Goal: Task Accomplishment & Management: Complete application form

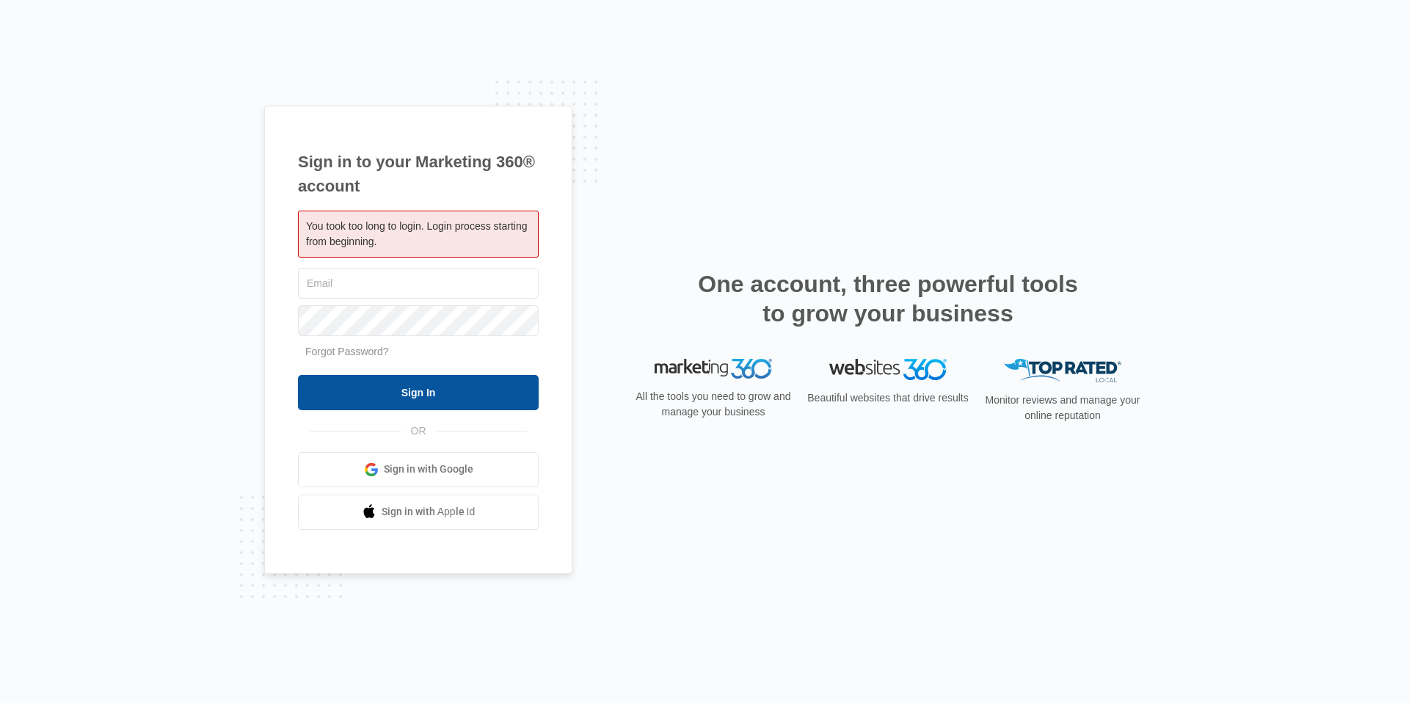
type input "[EMAIL_ADDRESS][DOMAIN_NAME]"
click at [518, 404] on input "Sign In" at bounding box center [418, 392] width 241 height 35
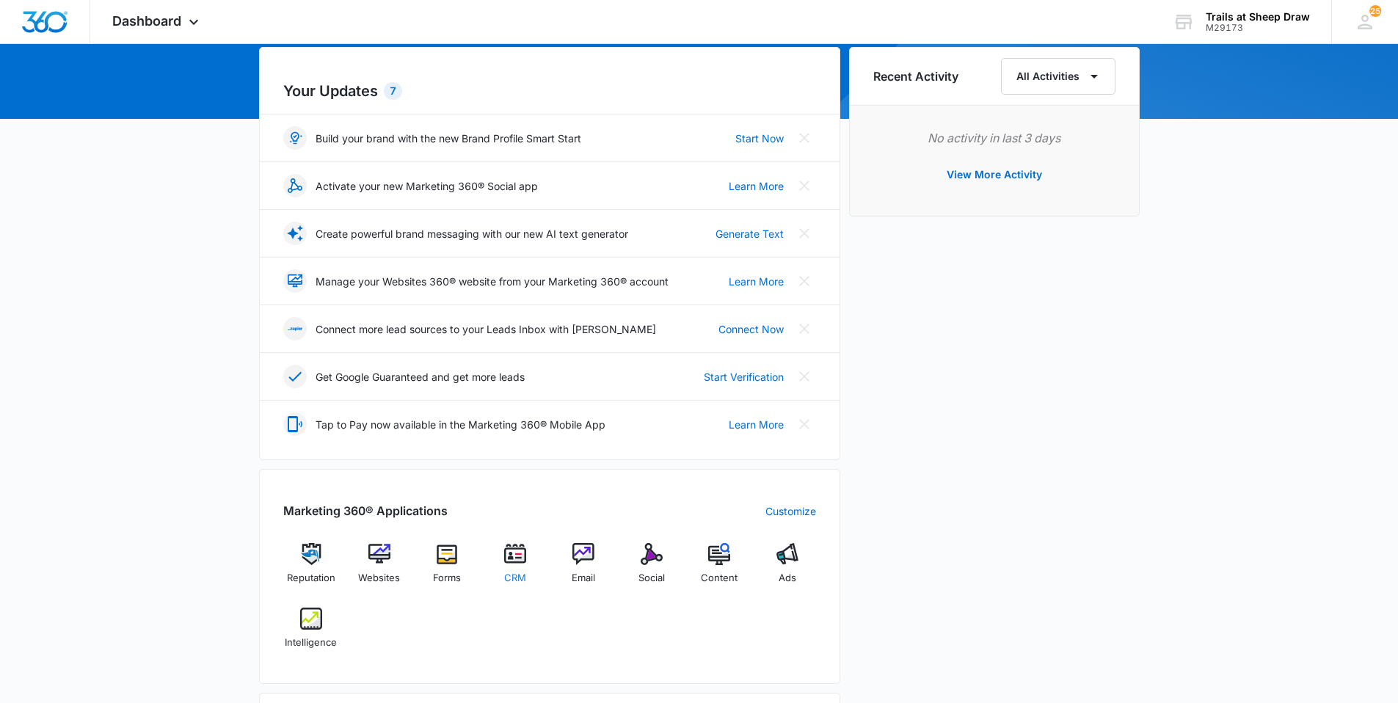
scroll to position [147, 0]
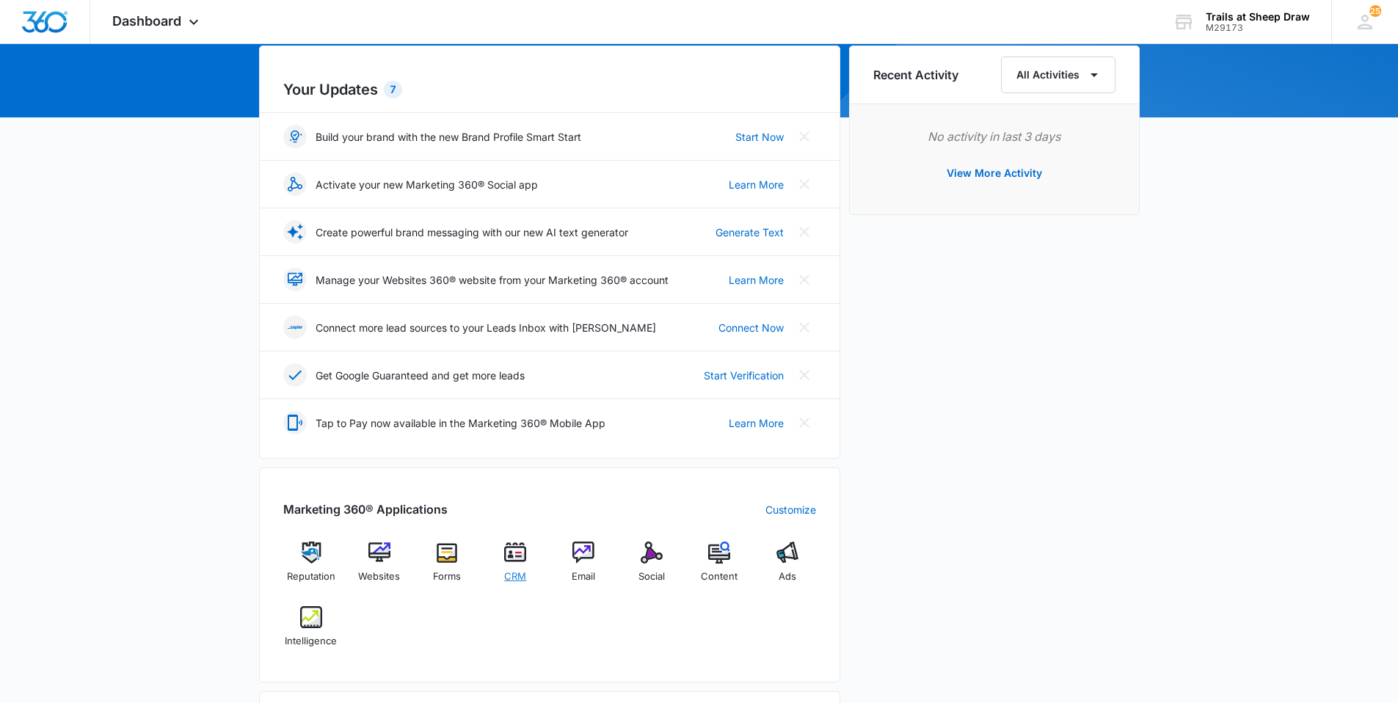
click at [514, 560] on img at bounding box center [515, 552] width 22 height 22
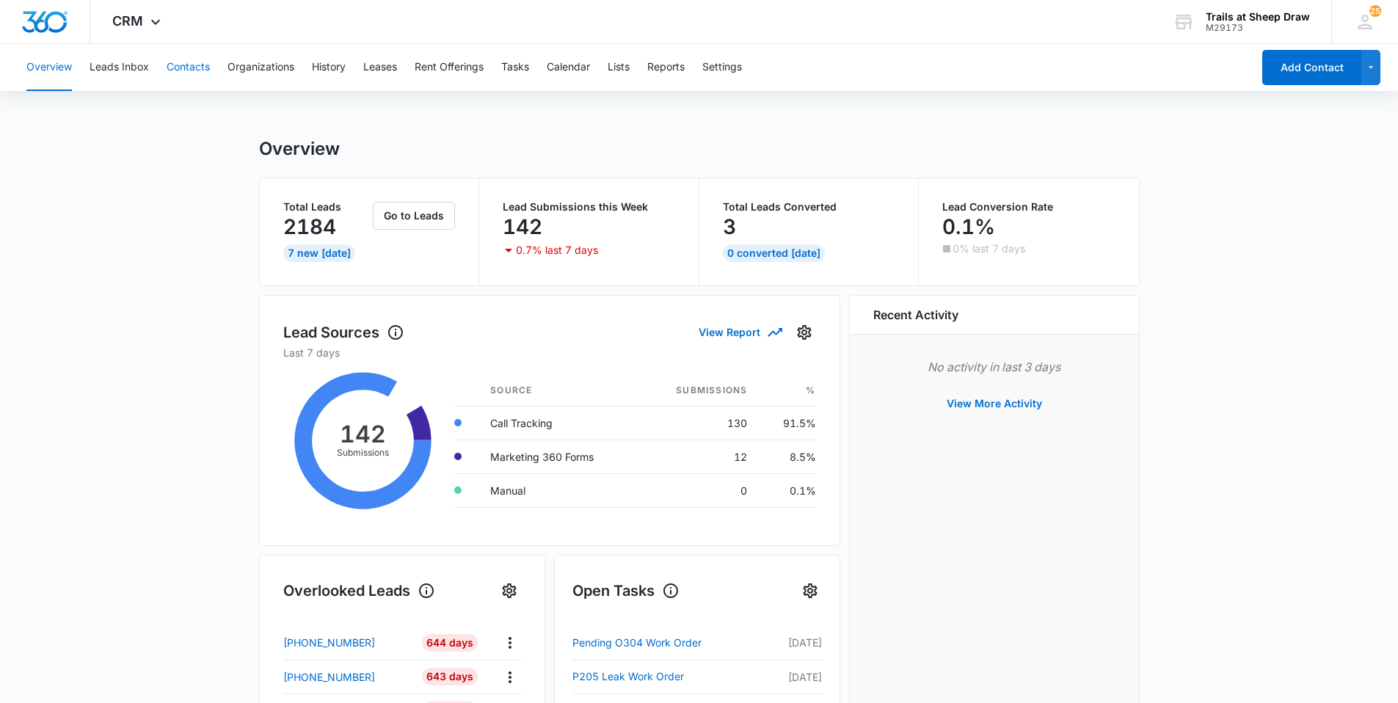
click at [208, 65] on button "Contacts" at bounding box center [188, 67] width 43 height 47
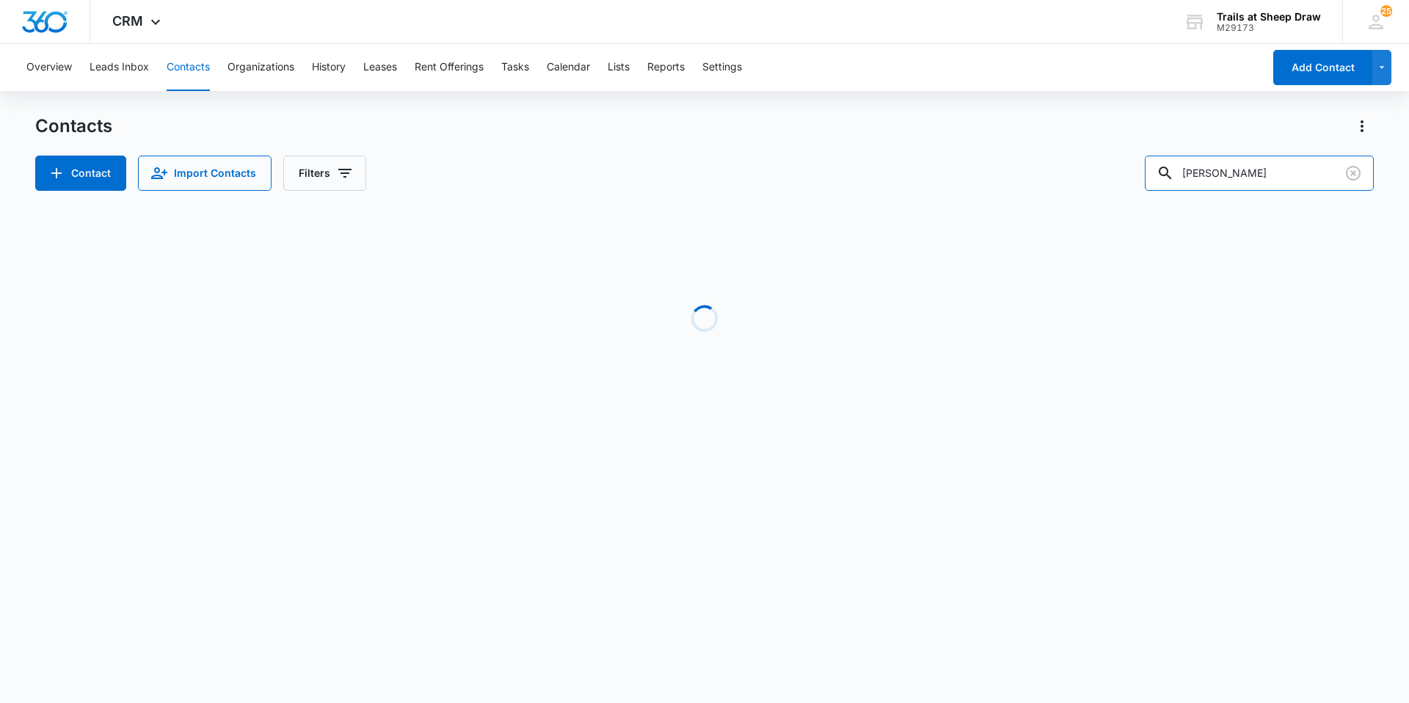
drag, startPoint x: 1285, startPoint y: 178, endPoint x: 759, endPoint y: 159, distance: 525.6
click at [778, 159] on div "Contact Import Contacts Filters [PERSON_NAME]" at bounding box center [704, 173] width 1338 height 35
type input "q103"
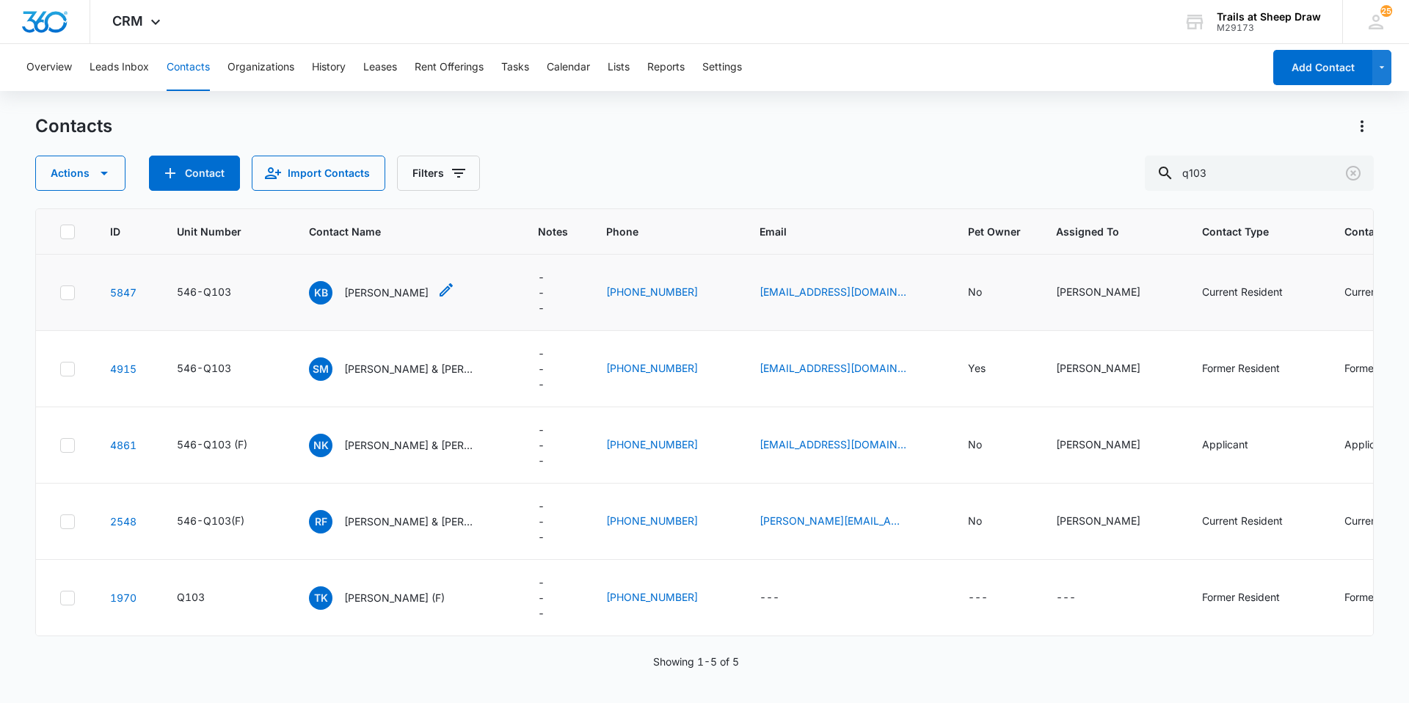
click at [346, 293] on p "[PERSON_NAME]" at bounding box center [386, 292] width 84 height 15
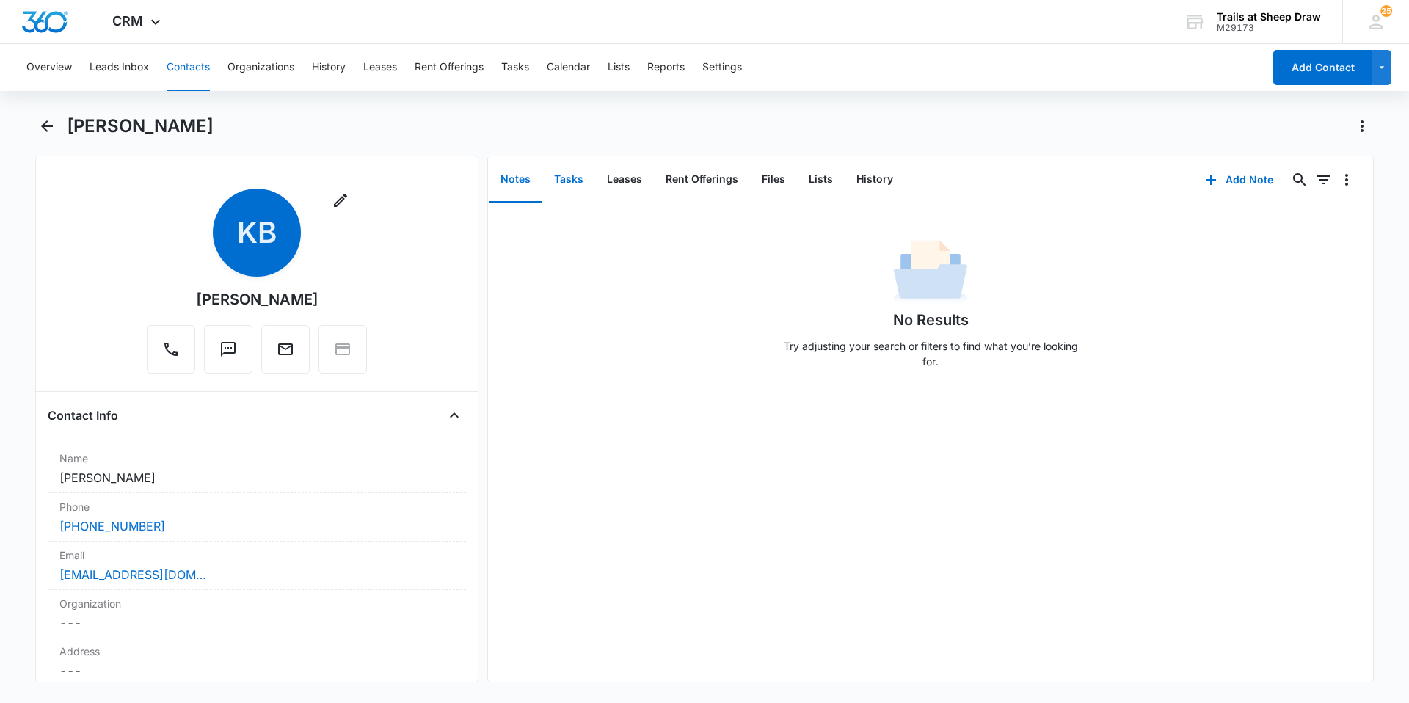
click at [550, 185] on button "Tasks" at bounding box center [568, 179] width 53 height 45
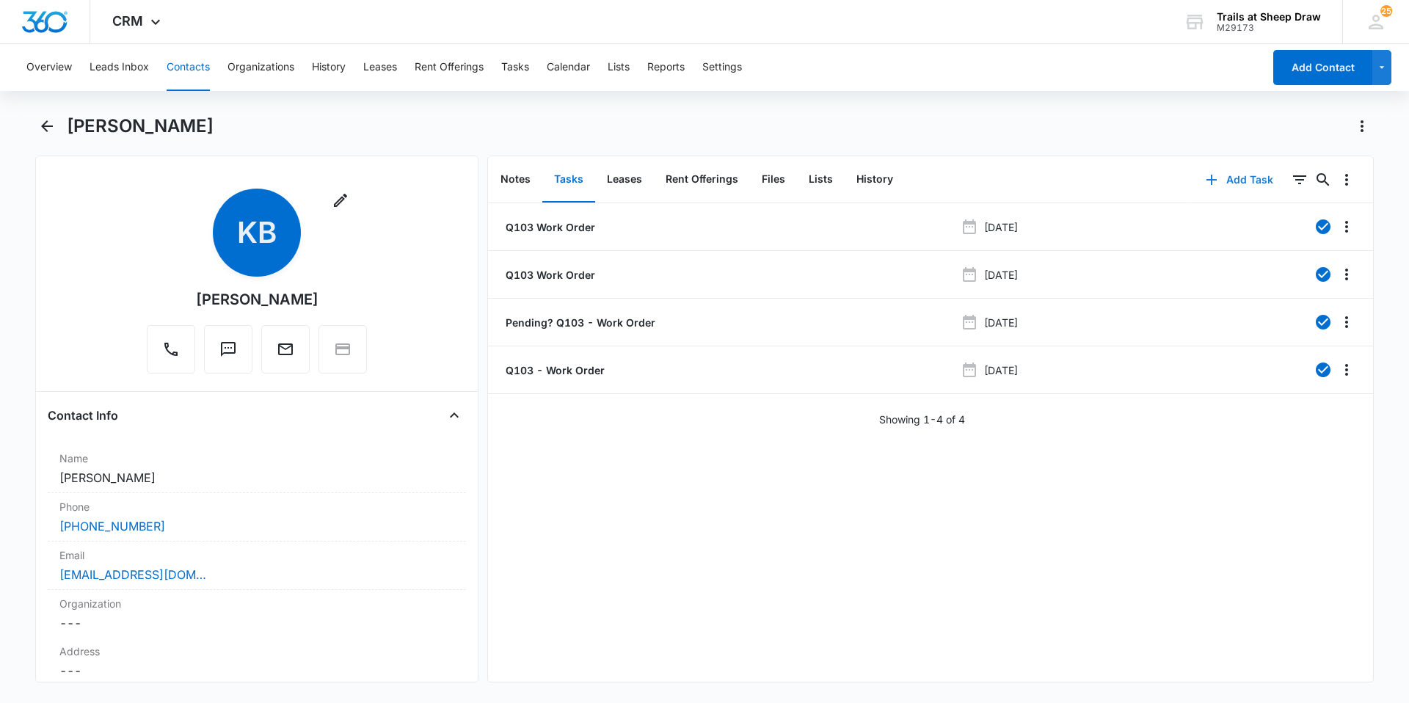
click at [1247, 185] on button "Add Task" at bounding box center [1239, 179] width 97 height 35
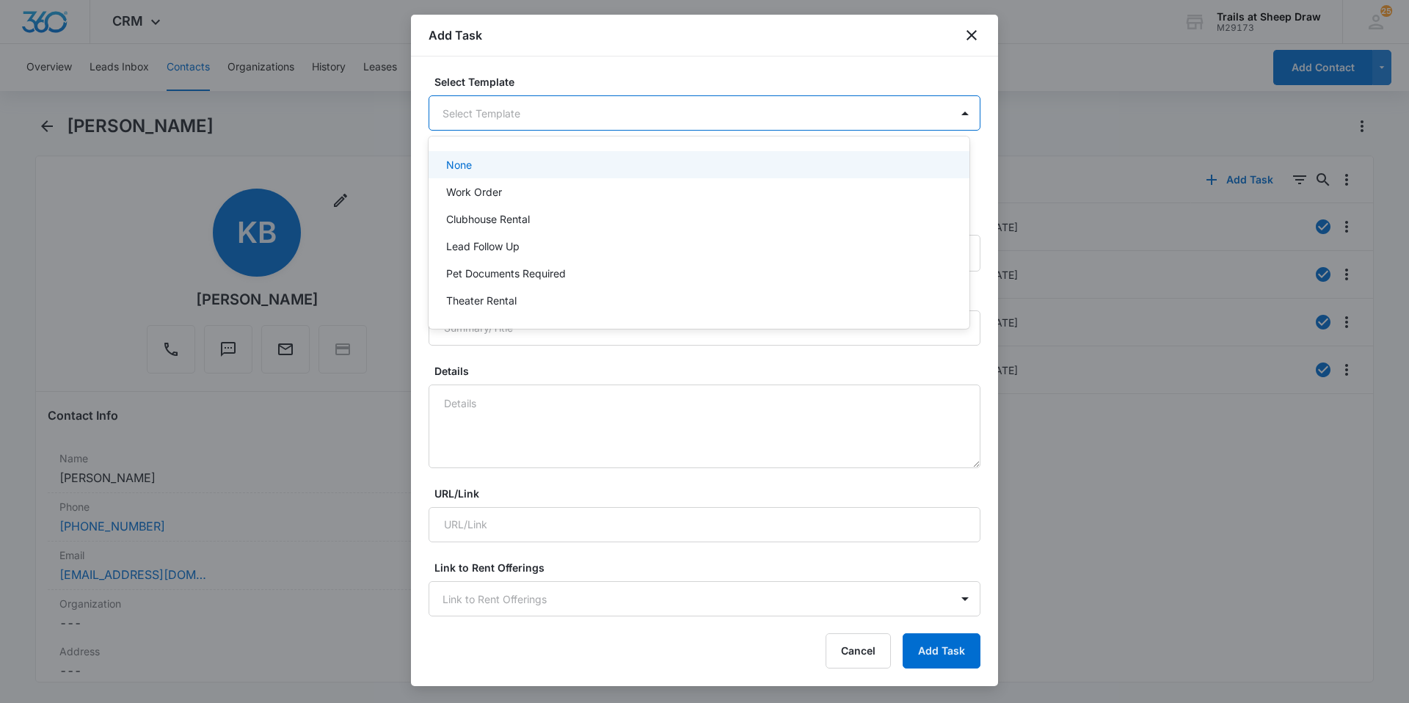
click at [559, 123] on body "CRM Apps Reputation Websites Forms CRM Email Social Content Ads Intelligence Fi…" at bounding box center [704, 351] width 1409 height 703
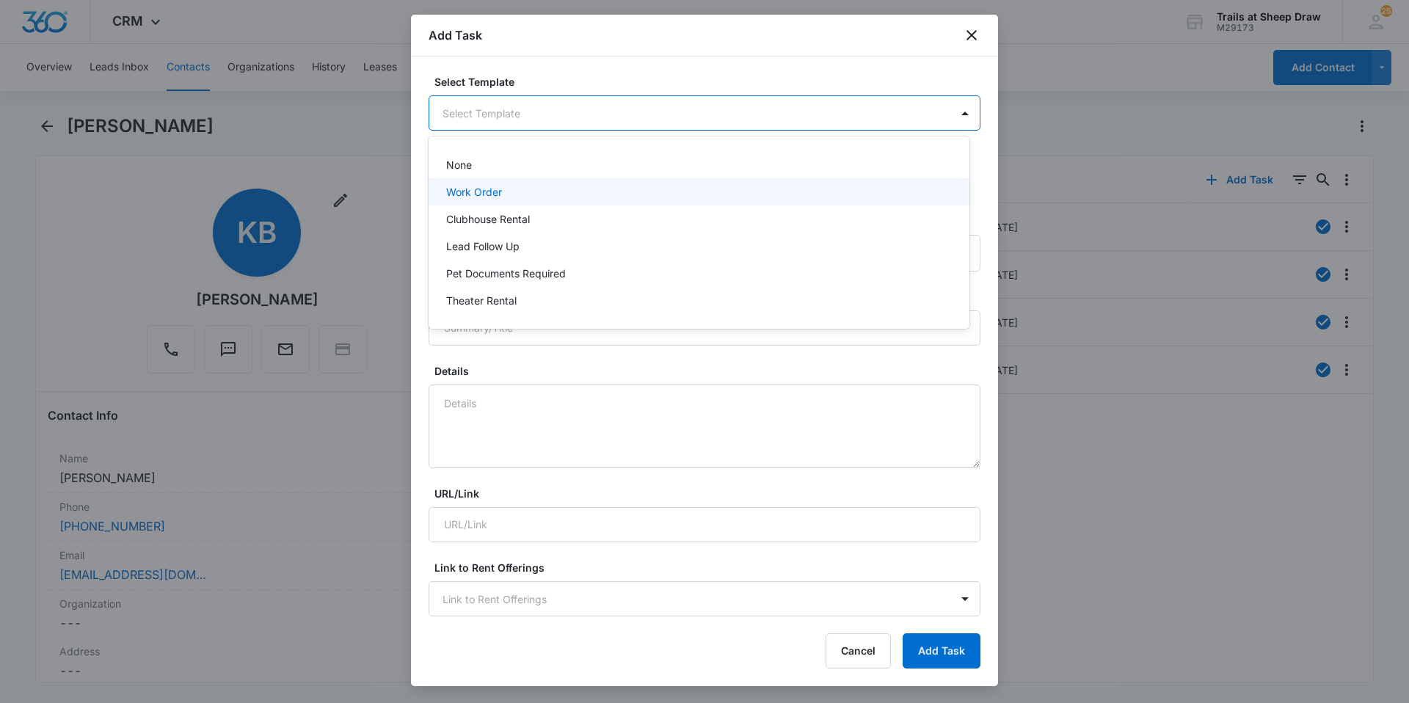
click at [538, 192] on div "Work Order" at bounding box center [697, 191] width 503 height 15
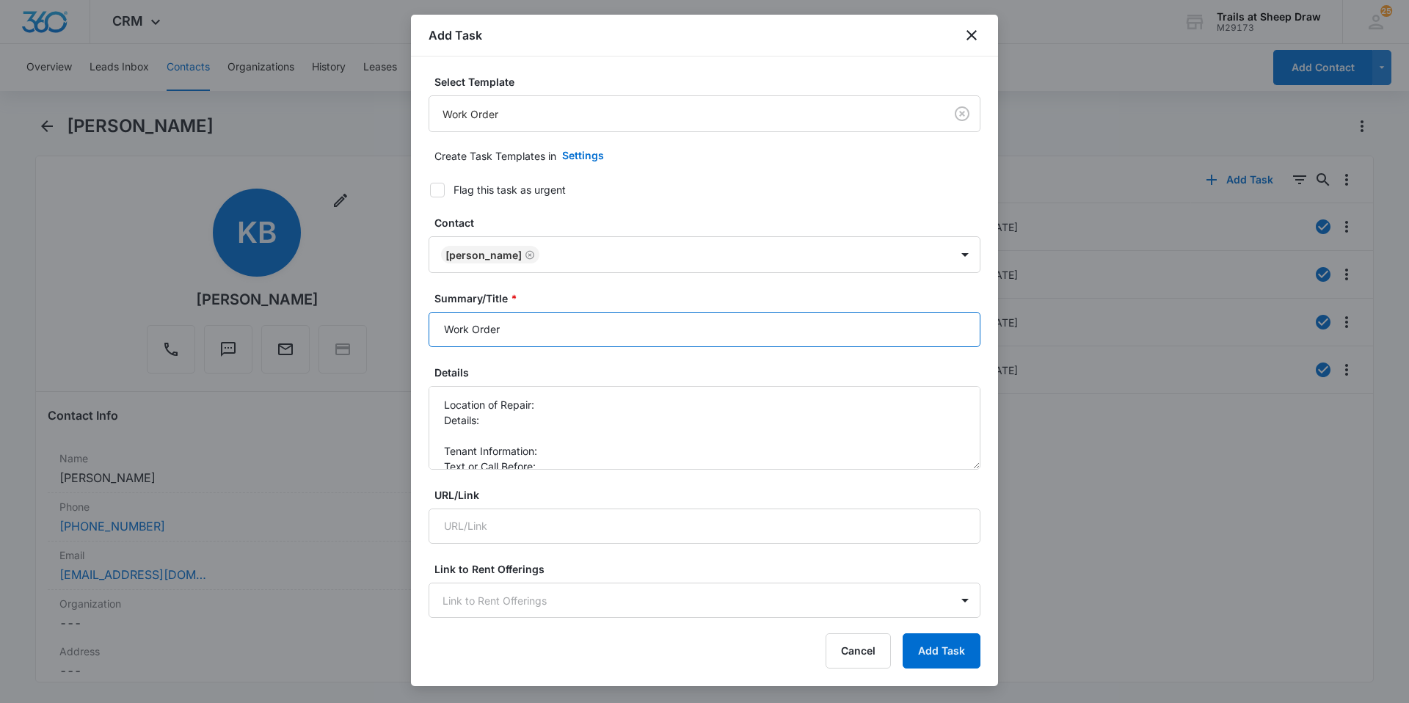
click at [438, 330] on input "Work Order" at bounding box center [704, 329] width 552 height 35
type input "Q103 Work Order"
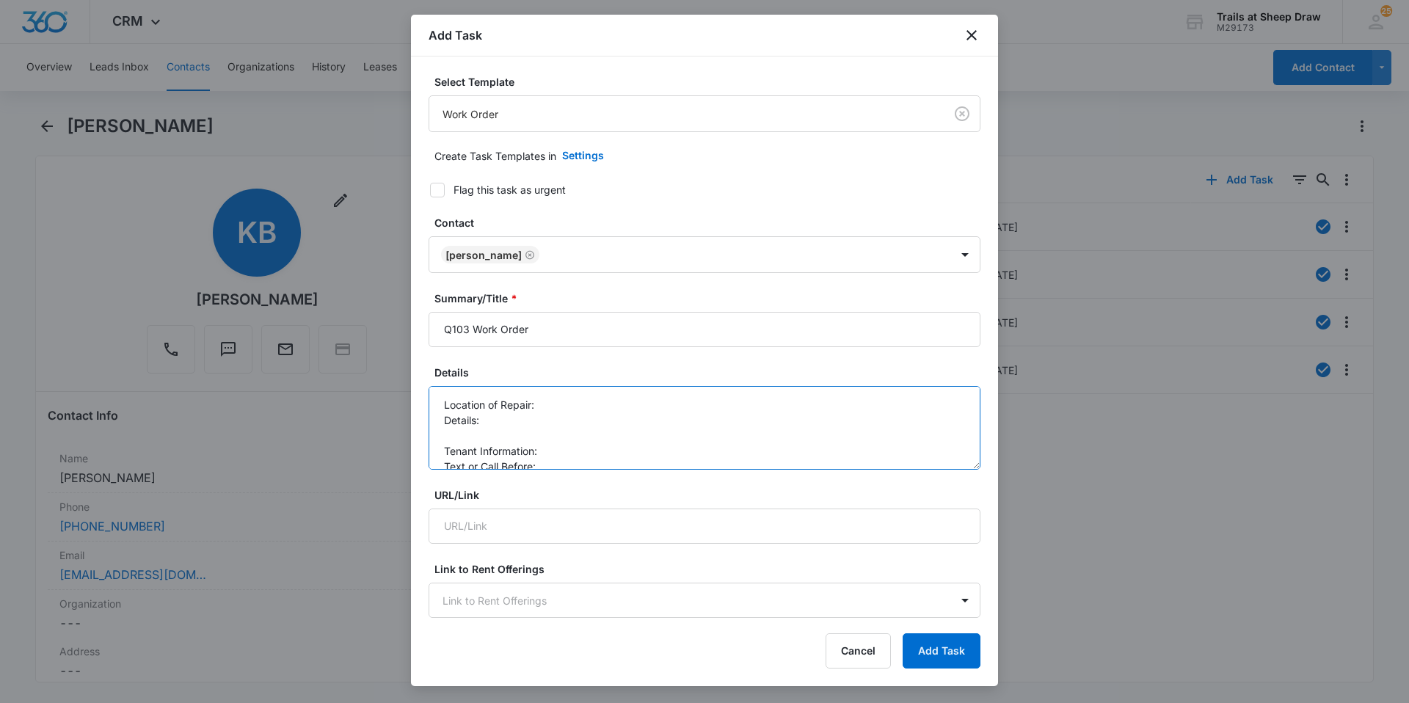
click at [558, 461] on textarea "Location of Repair: Details: Tenant Information: Text or Call Before:" at bounding box center [704, 428] width 552 height 84
click at [560, 450] on textarea "Location of Repair: Details: Tenant Information: Text or Call Before:" at bounding box center [704, 428] width 552 height 84
click at [547, 400] on textarea "Location of Repair: Details: Tenant Information: [PHONE_NUMBER] Text or Call Be…" at bounding box center [704, 428] width 552 height 84
click at [504, 412] on textarea "Location of Repair: Master Bathroom Details: Tenant Information: [PHONE_NUMBER]…" at bounding box center [704, 428] width 552 height 84
click at [557, 465] on textarea "Location of Repair: Master Bathroom Details: His power is out, he checked the b…" at bounding box center [704, 428] width 552 height 84
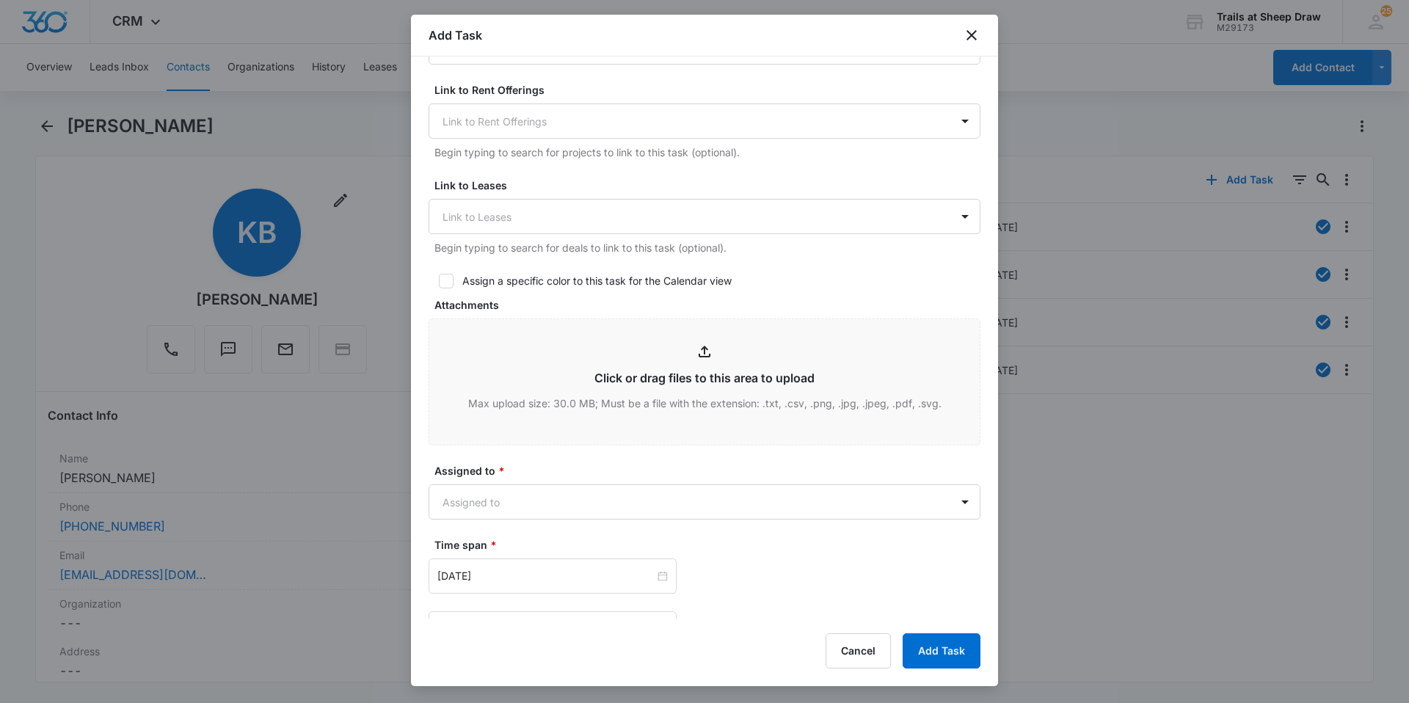
scroll to position [514, 0]
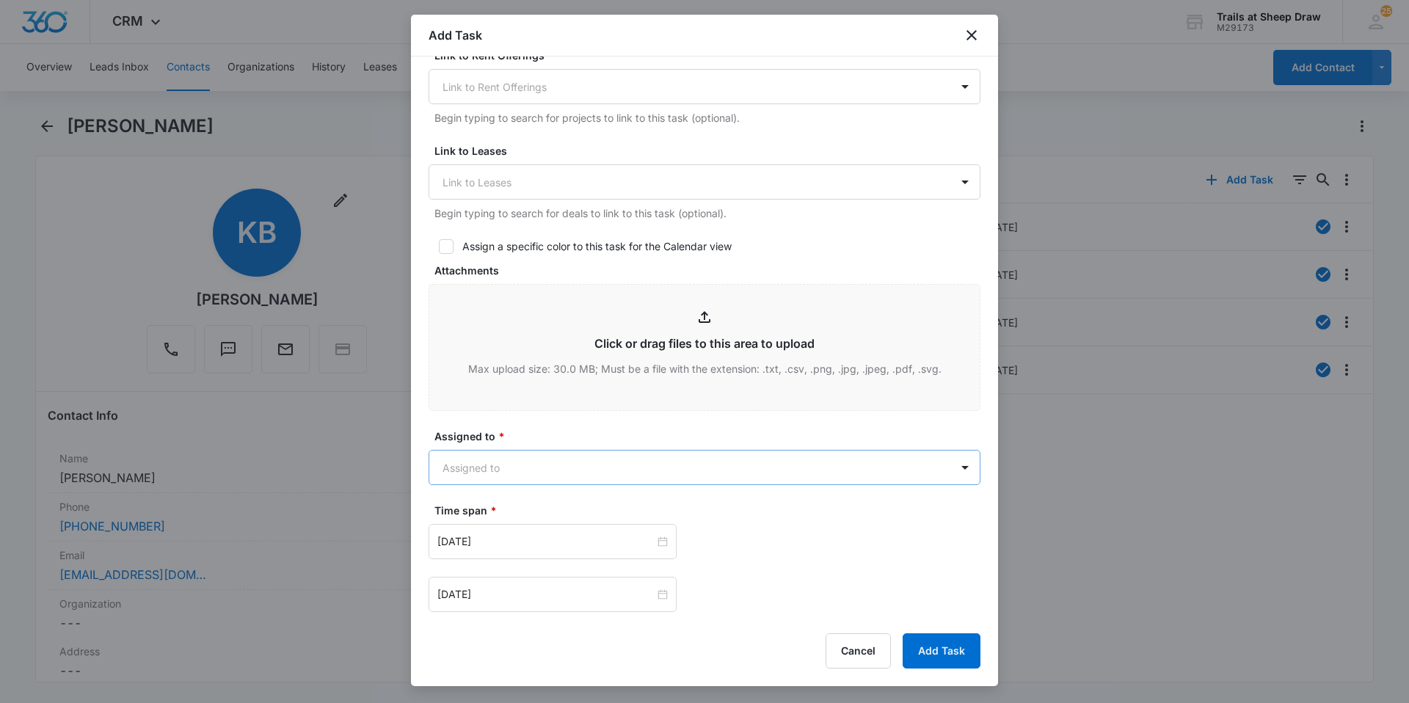
type textarea "Location of Repair: Master Bathroom Details: His power is out, he checked the b…"
click at [649, 459] on body "CRM Apps Reputation Websites Forms CRM Email Social Content Ads Intelligence Fi…" at bounding box center [704, 351] width 1409 height 703
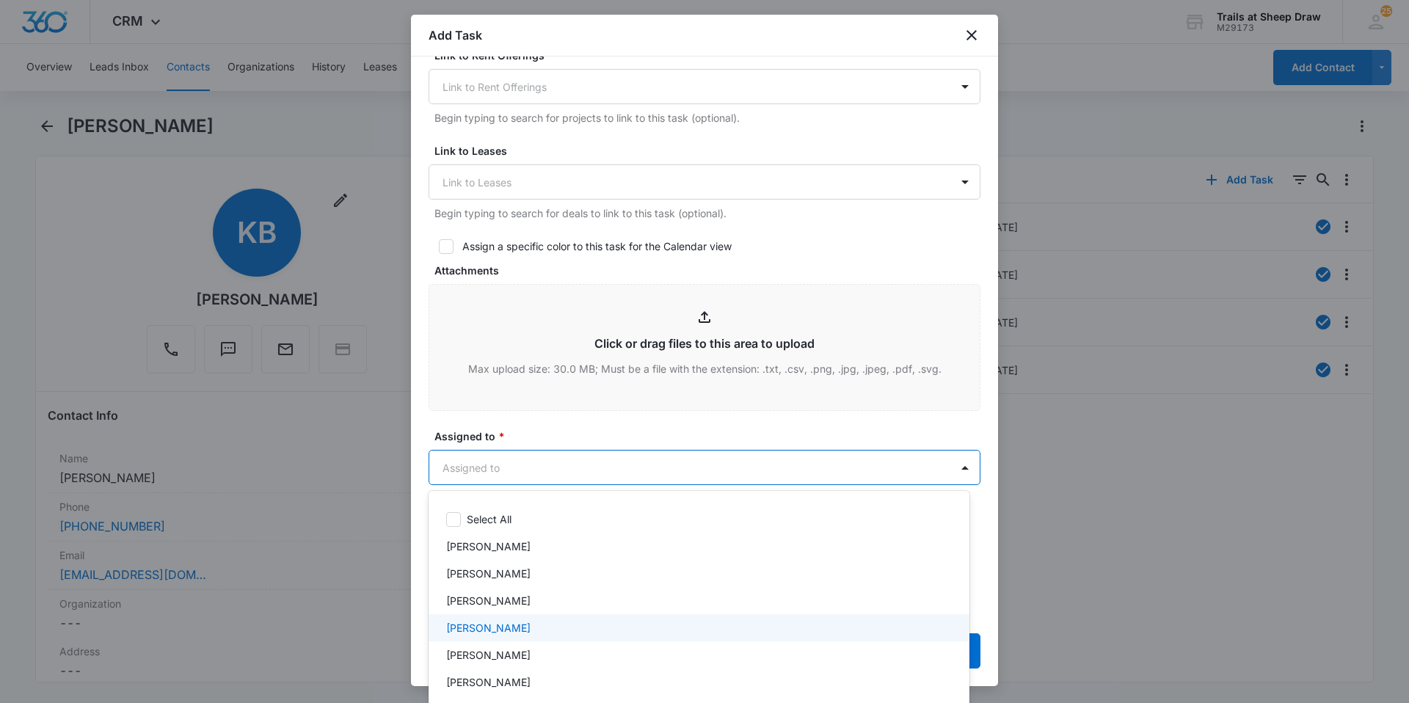
click at [585, 628] on div "[PERSON_NAME]" at bounding box center [697, 627] width 503 height 15
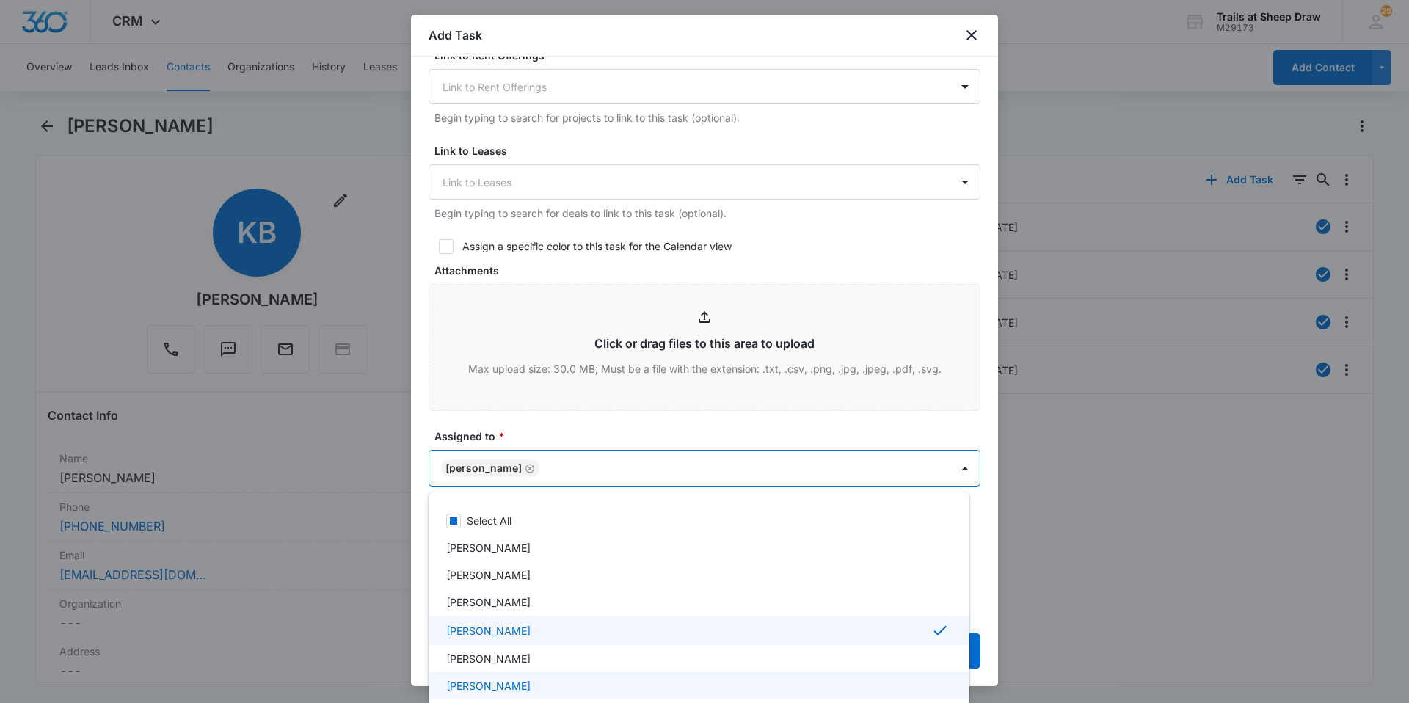
click at [588, 681] on div "[PERSON_NAME]" at bounding box center [697, 685] width 503 height 15
click at [636, 416] on div at bounding box center [704, 351] width 1409 height 703
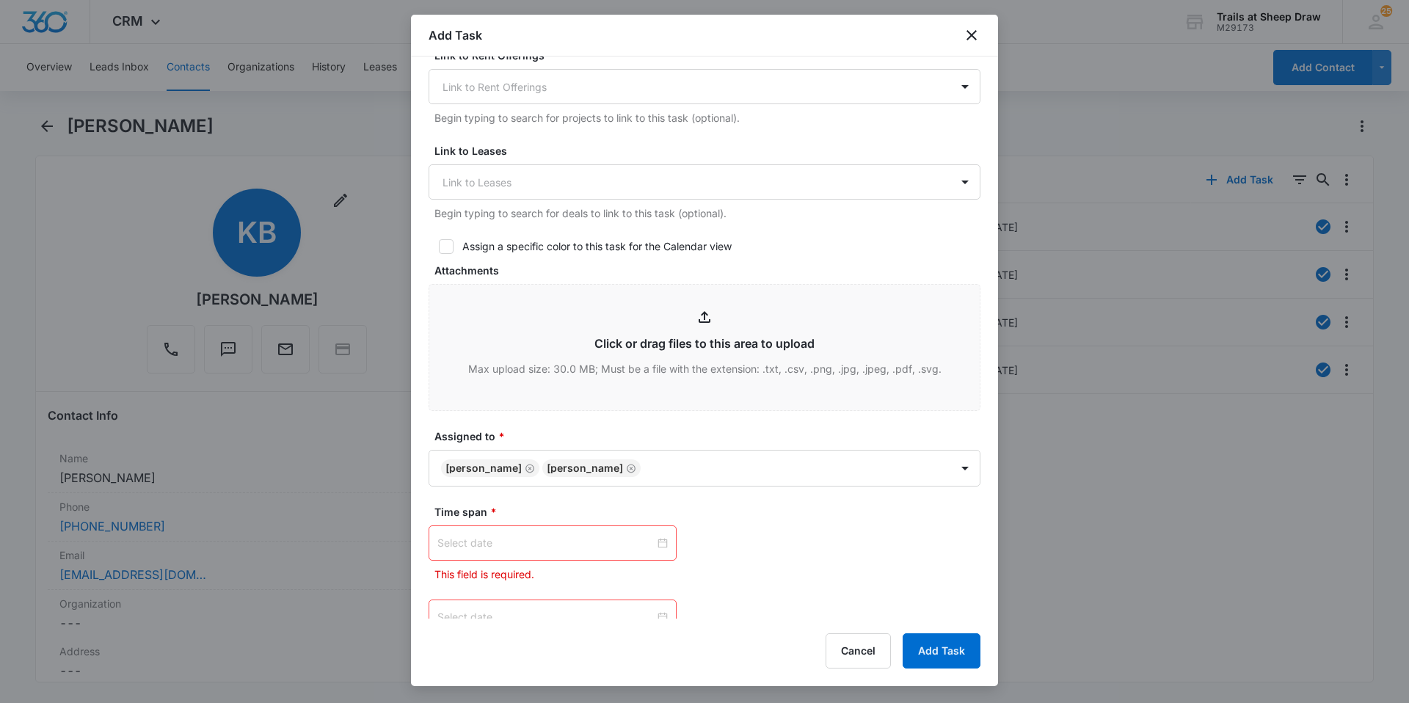
click at [657, 542] on div at bounding box center [552, 543] width 230 height 16
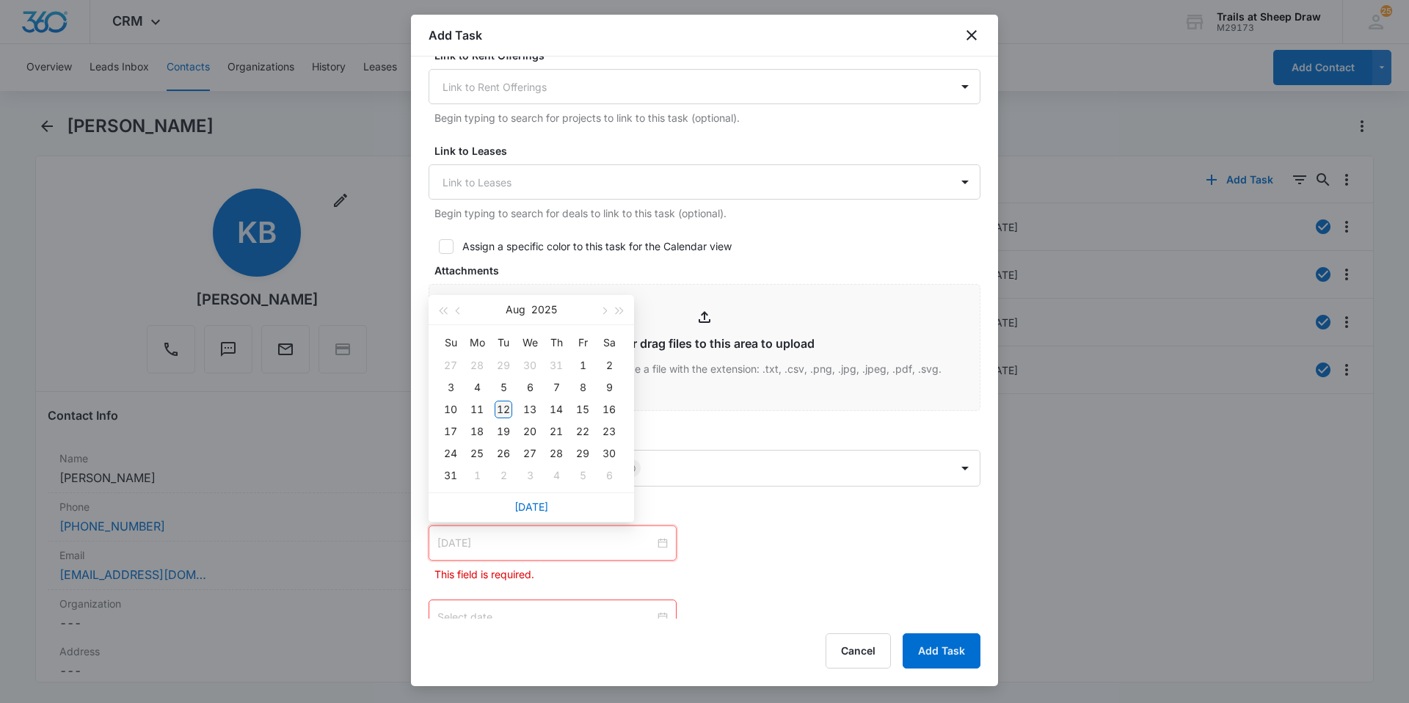
type input "[DATE]"
click at [506, 406] on div "12" at bounding box center [503, 410] width 18 height 18
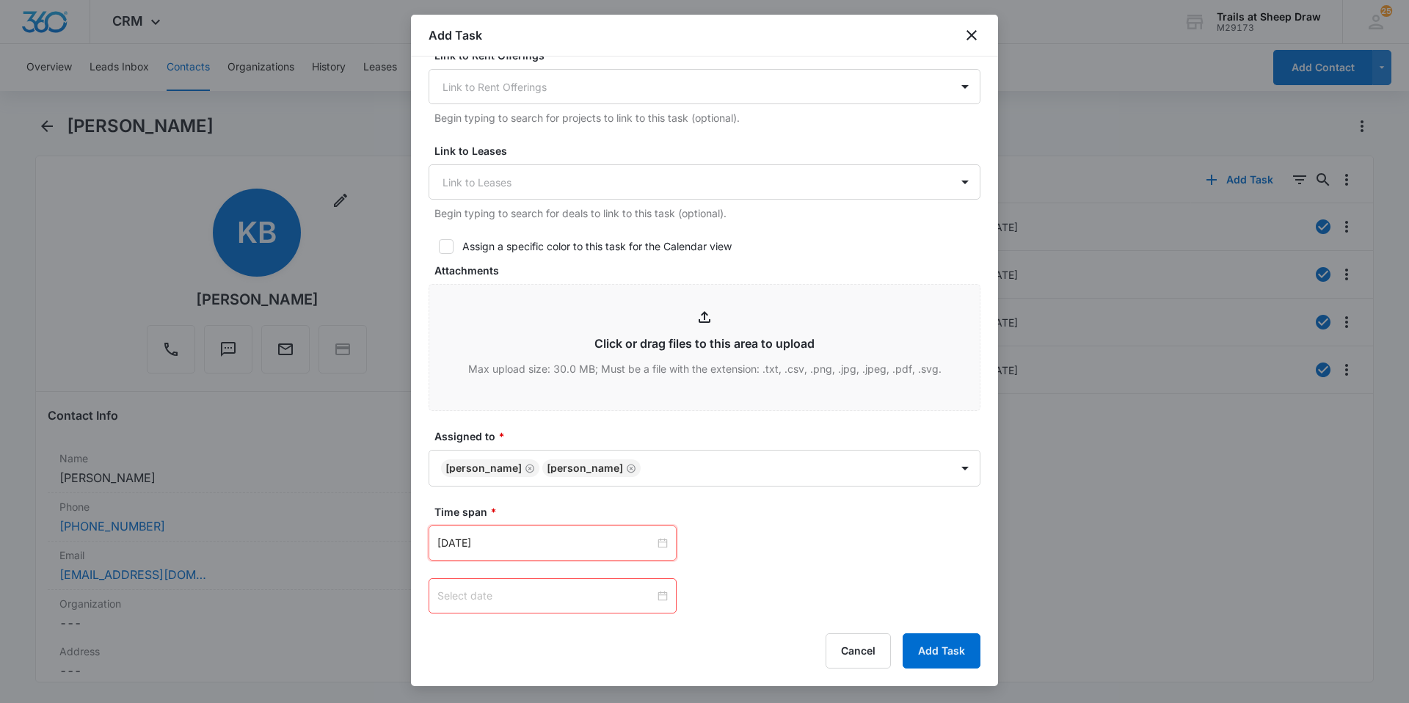
click at [656, 592] on div at bounding box center [552, 596] width 230 height 16
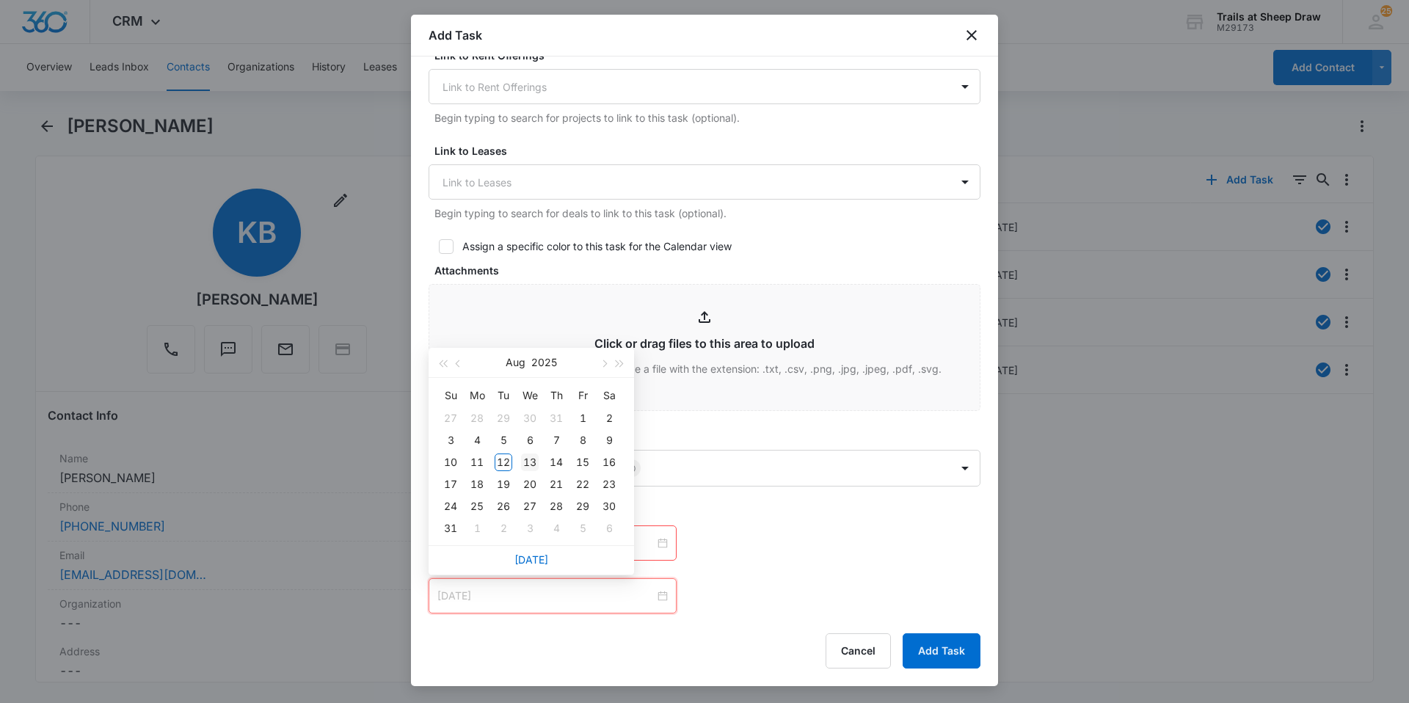
type input "[DATE]"
click at [536, 458] on div "13" at bounding box center [530, 462] width 18 height 18
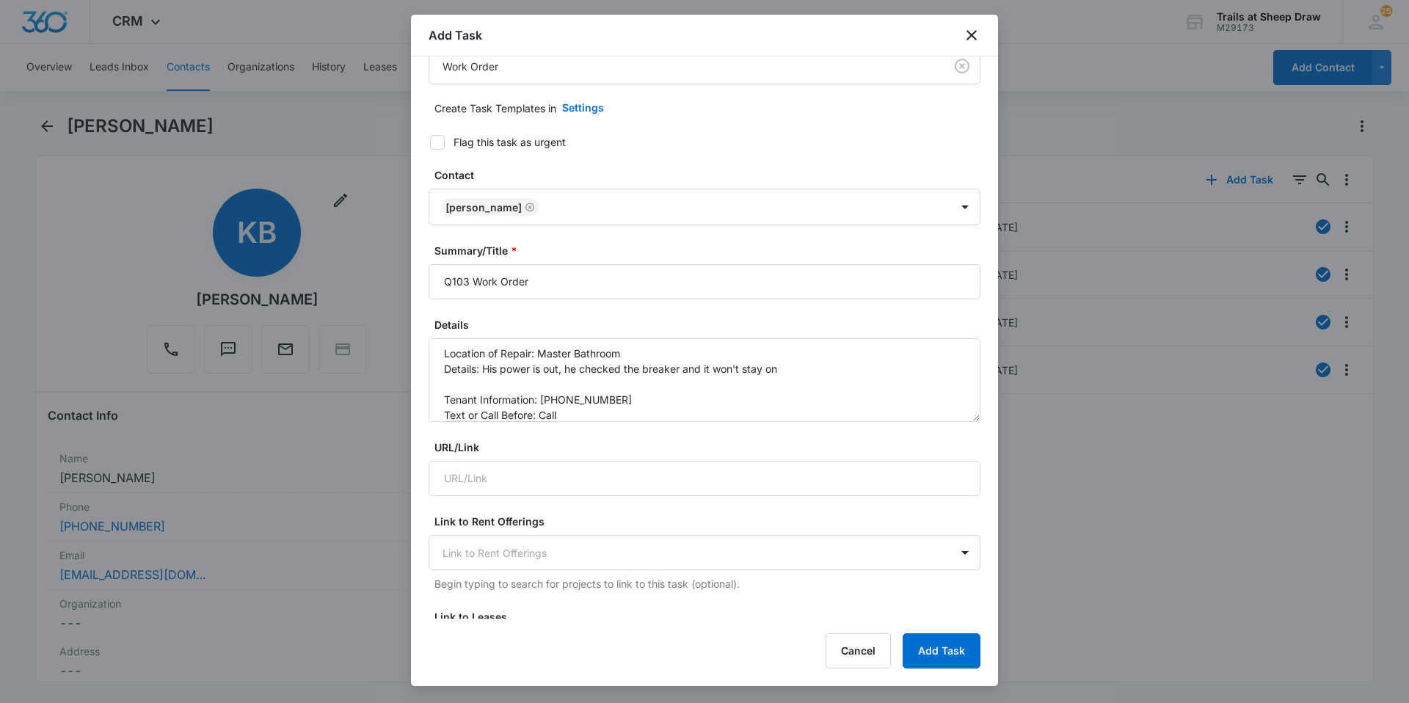
scroll to position [0, 0]
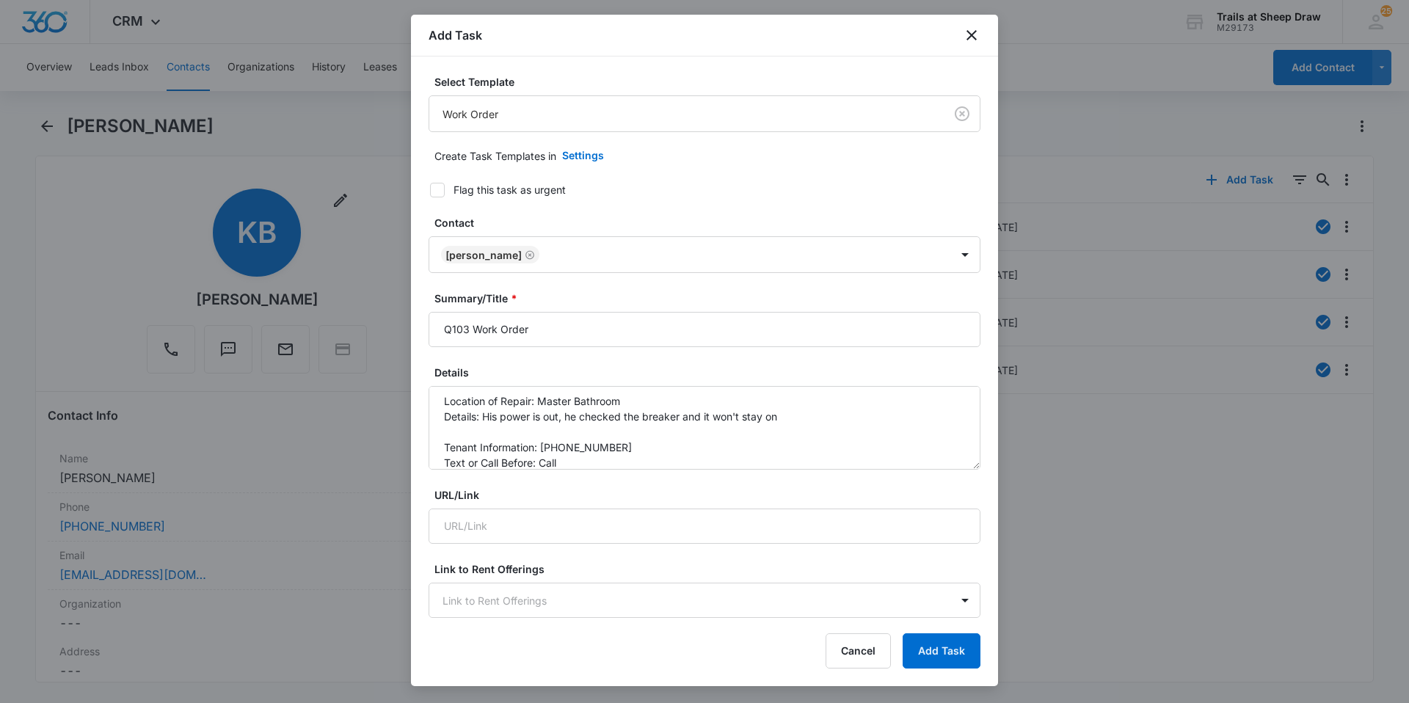
click at [434, 190] on icon at bounding box center [437, 189] width 9 height 7
click at [430, 190] on input "Flag this task as urgent" at bounding box center [425, 190] width 10 height 10
checkbox input "true"
click at [931, 642] on button "Add Task" at bounding box center [941, 650] width 78 height 35
